Goal: Check status: Check status

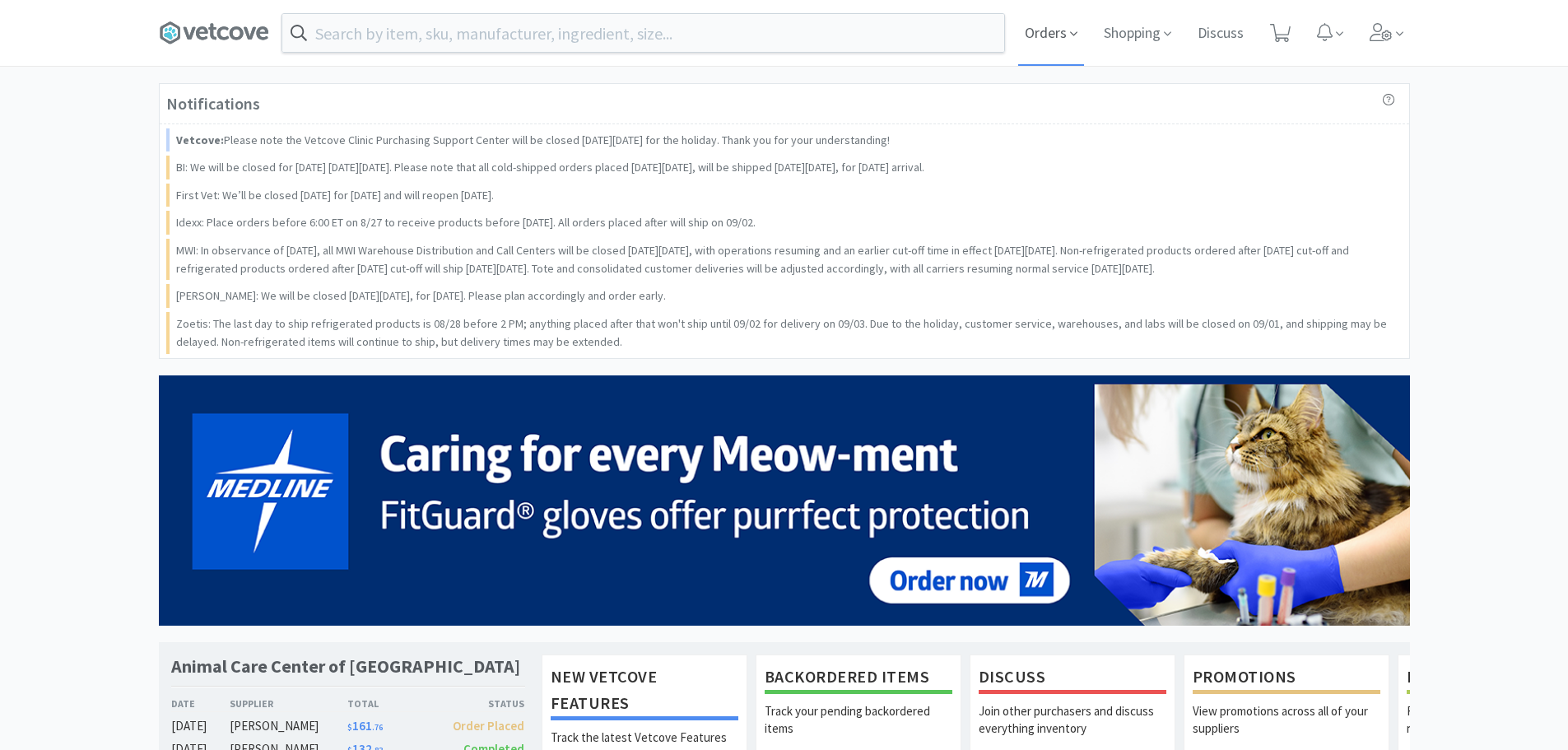
click at [1071, 30] on icon at bounding box center [1073, 33] width 8 height 14
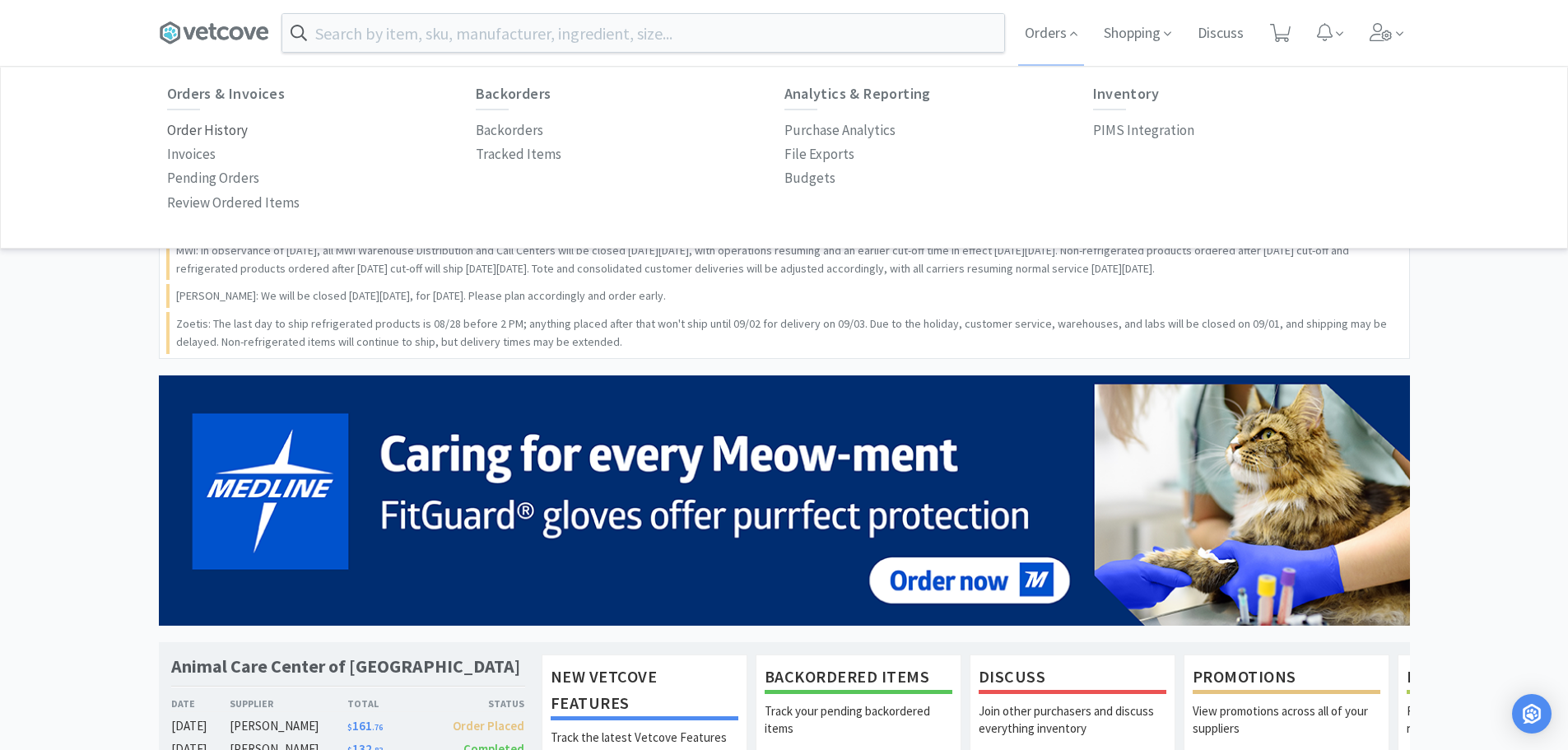
click at [204, 135] on p "Order History" at bounding box center [207, 130] width 81 height 22
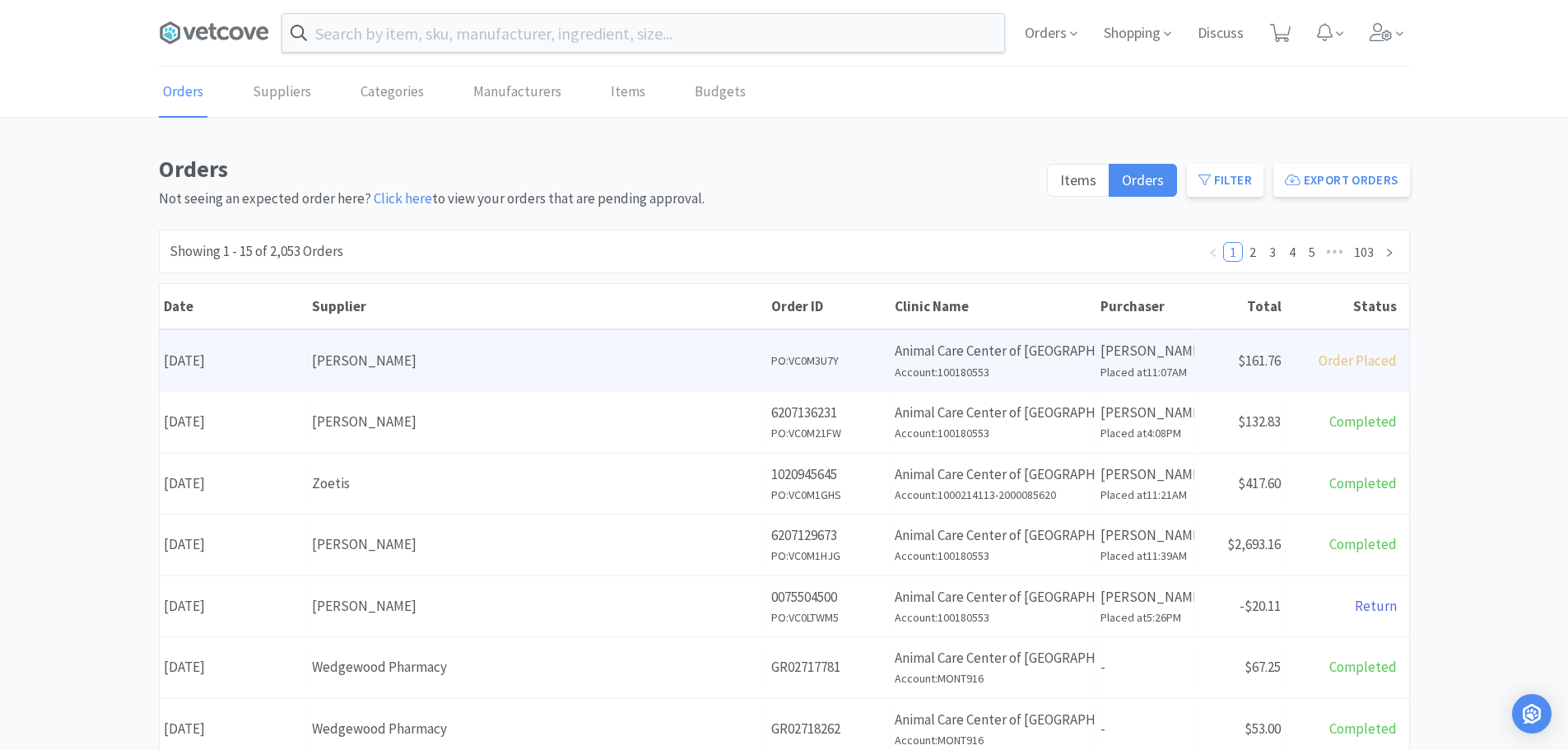
click at [439, 345] on div "Supplier [PERSON_NAME]" at bounding box center [537, 361] width 459 height 42
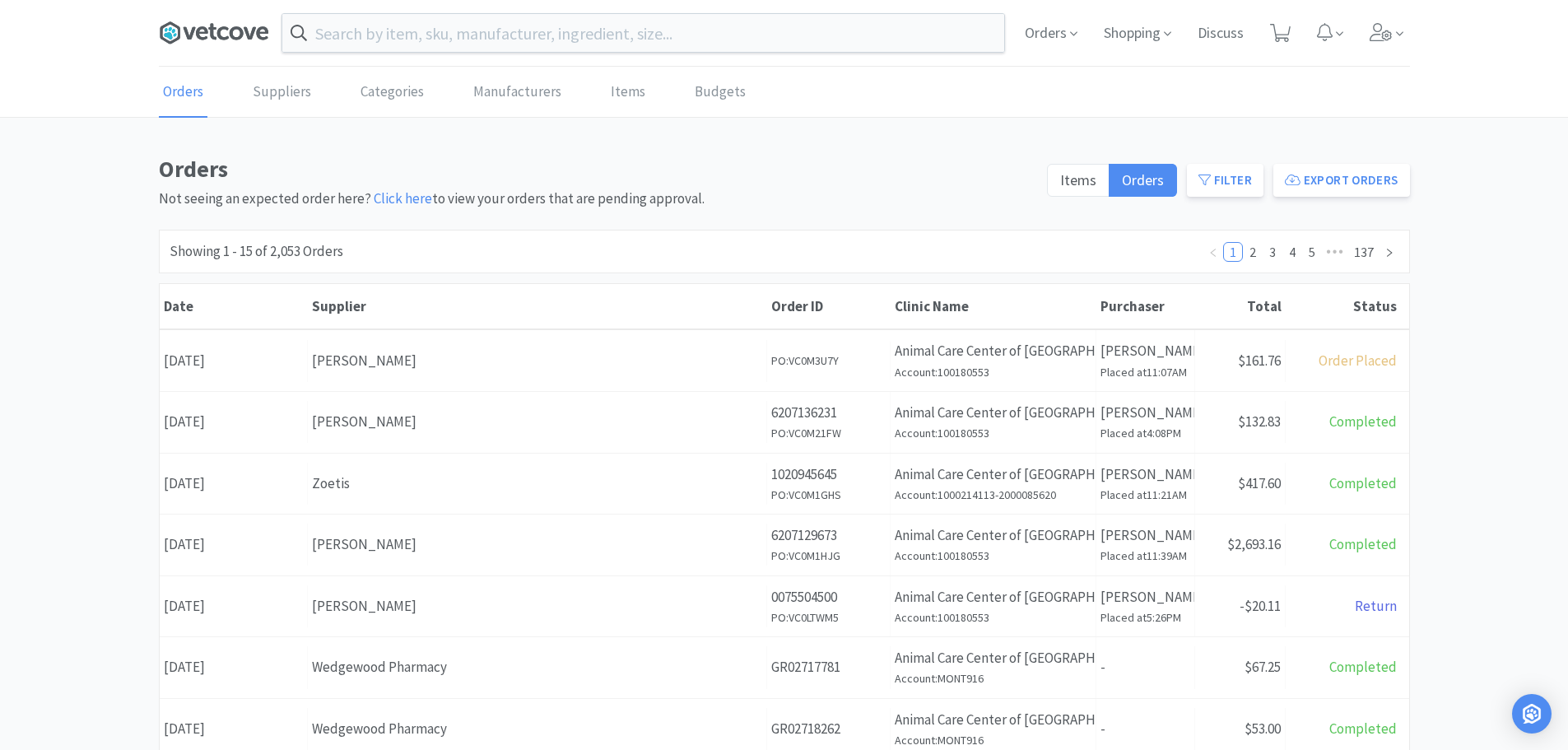
click at [207, 40] on icon at bounding box center [214, 32] width 110 height 25
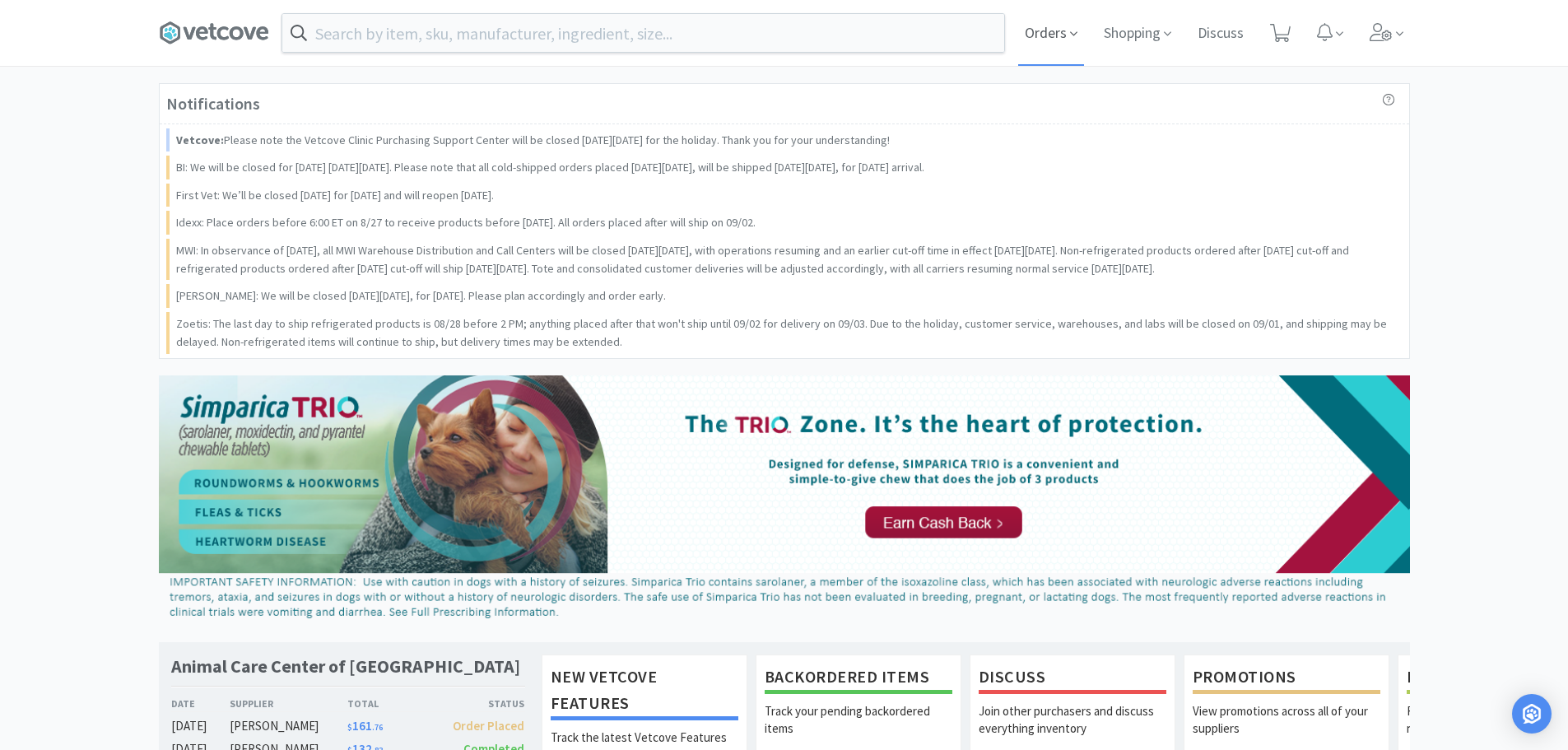
click at [1048, 32] on span "Orders" at bounding box center [1050, 32] width 65 height 65
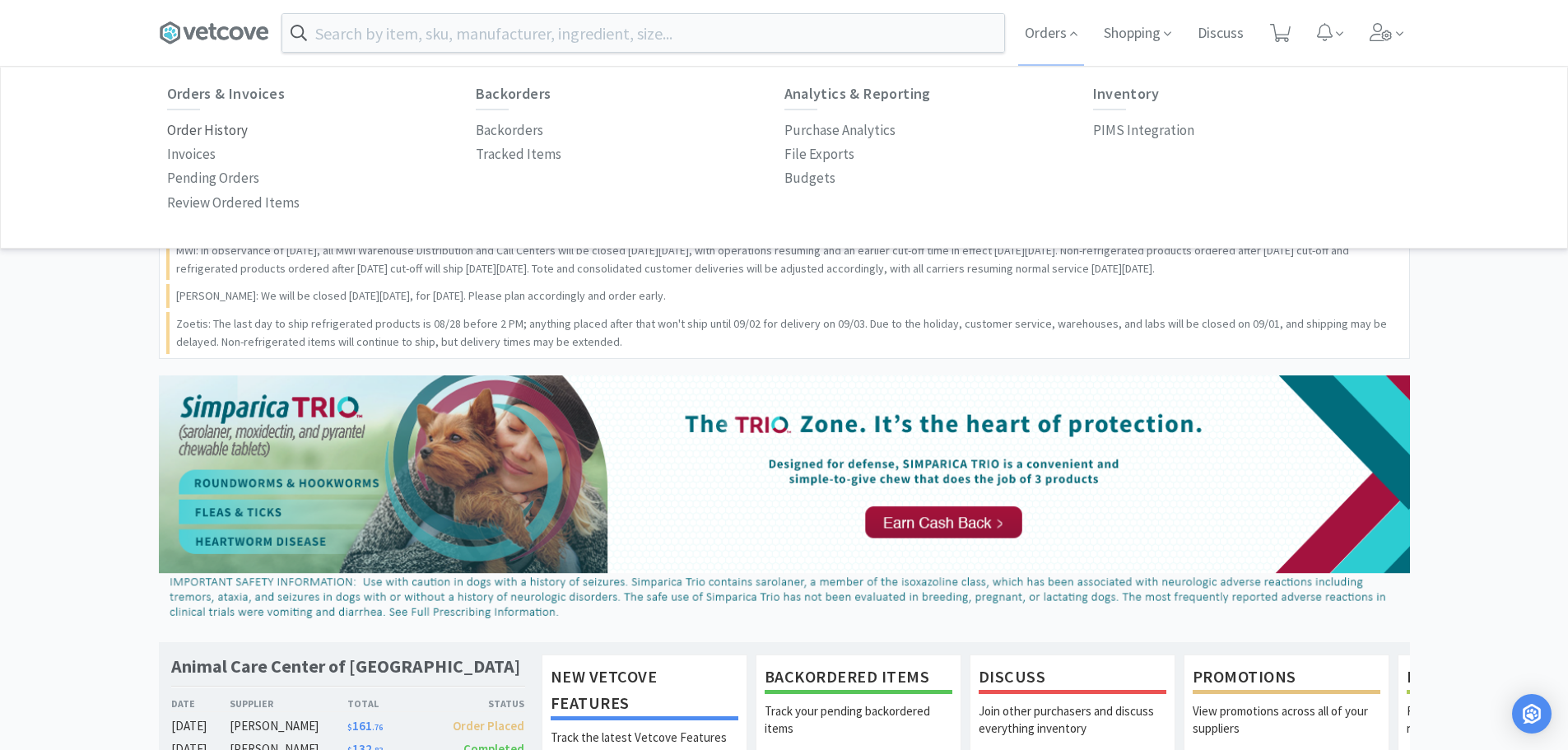
click at [217, 135] on p "Order History" at bounding box center [207, 130] width 81 height 22
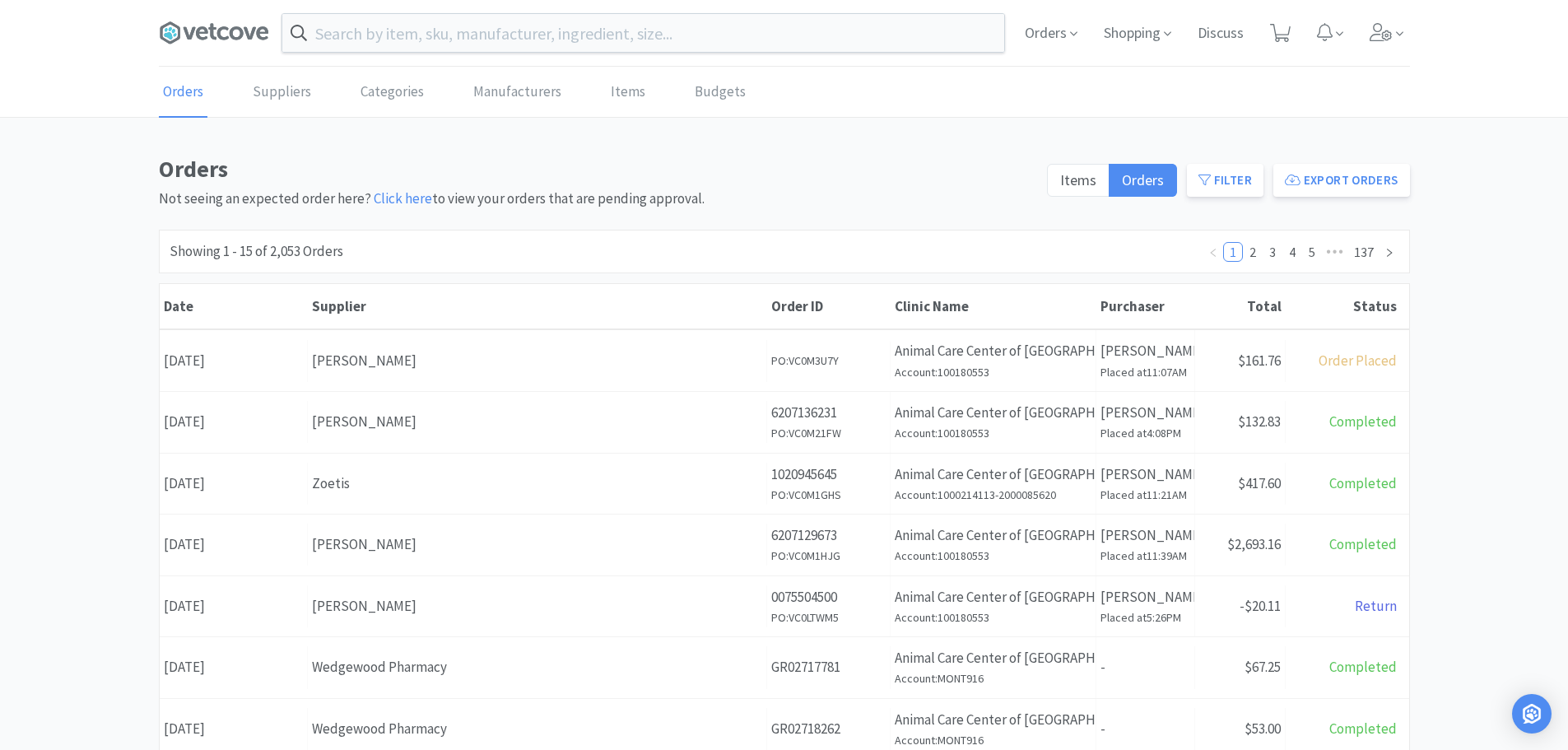
click at [215, 1] on span at bounding box center [220, 32] width 123 height 65
